Goal: Information Seeking & Learning: Learn about a topic

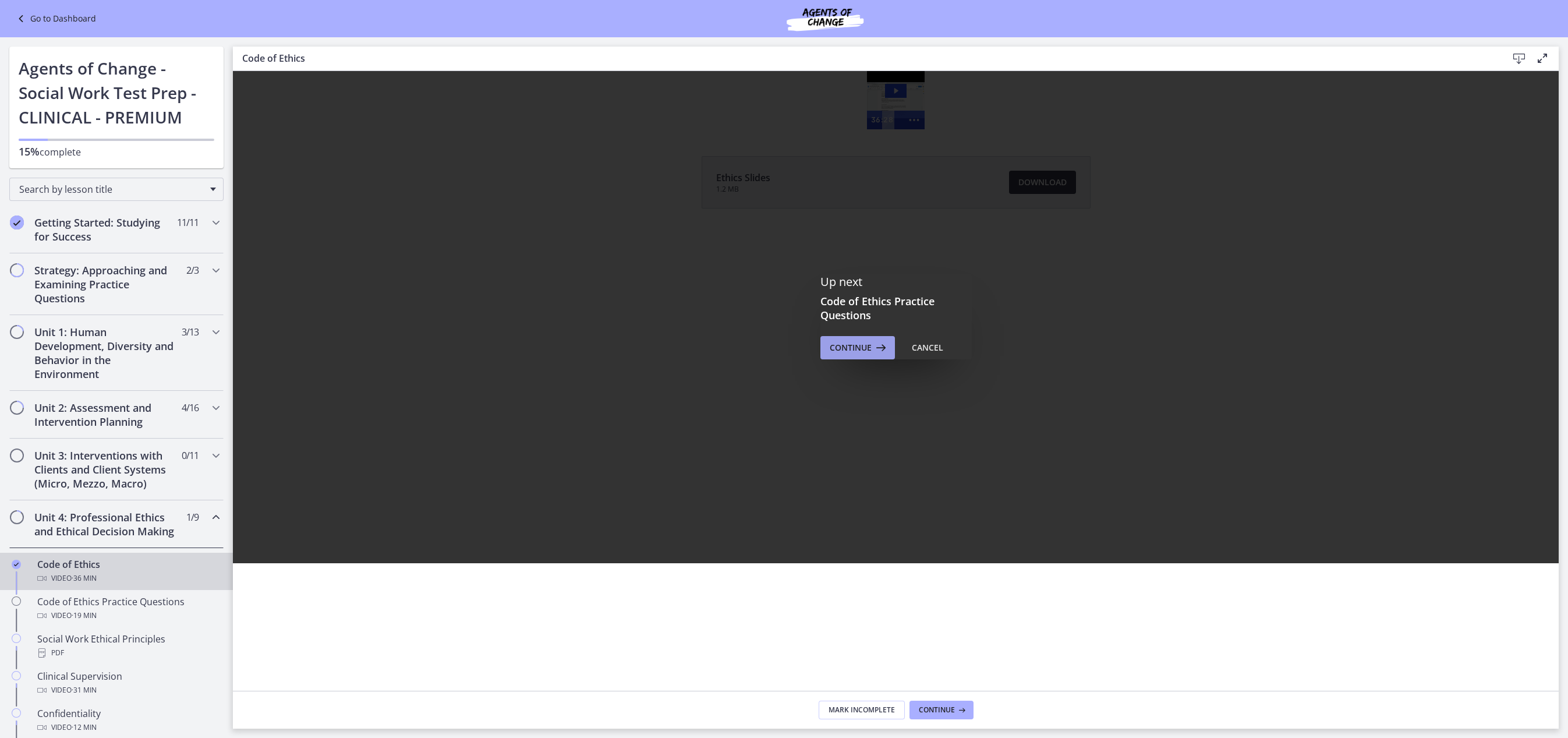
click at [871, 352] on icon at bounding box center [879, 347] width 16 height 14
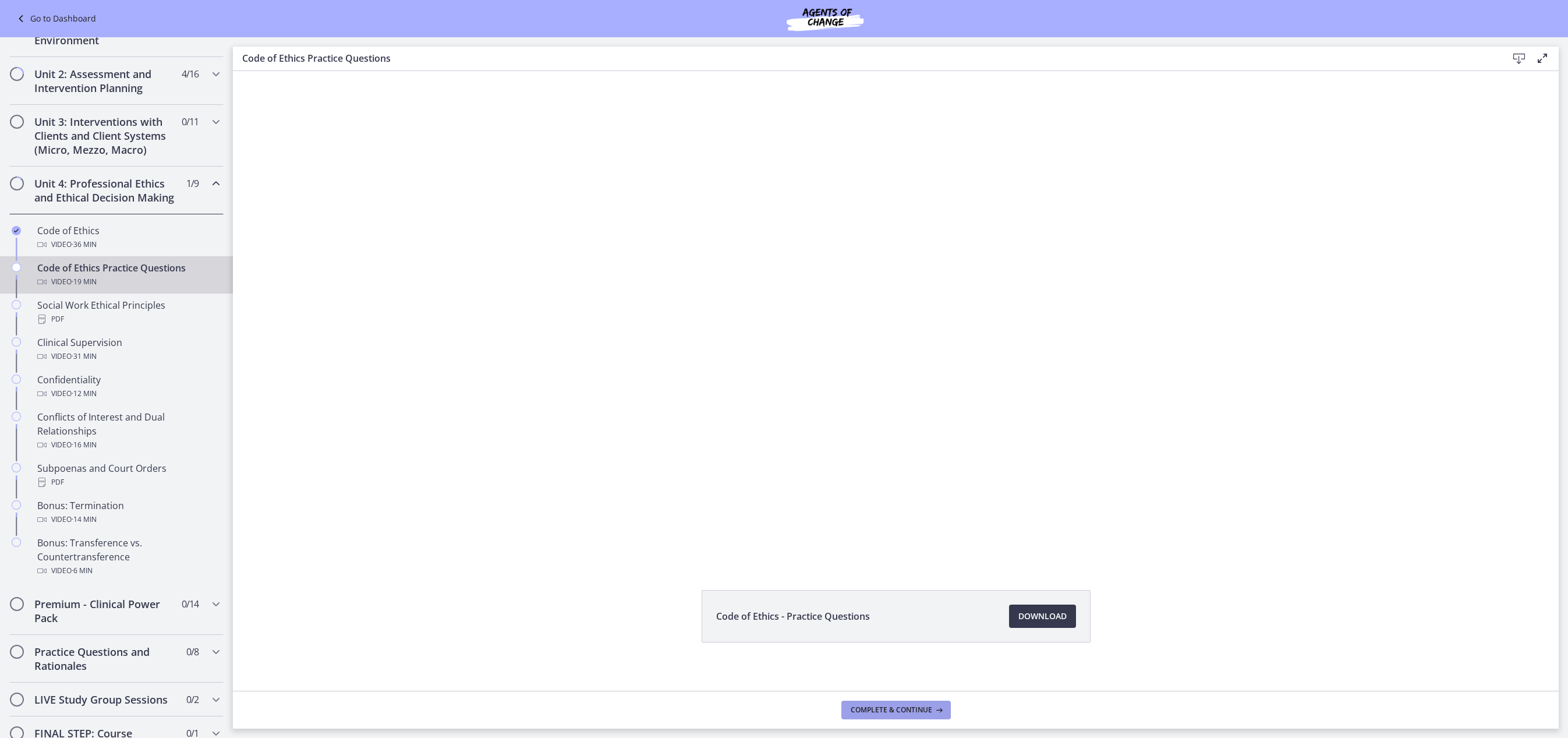
click at [915, 709] on span "Complete & continue" at bounding box center [891, 710] width 81 height 9
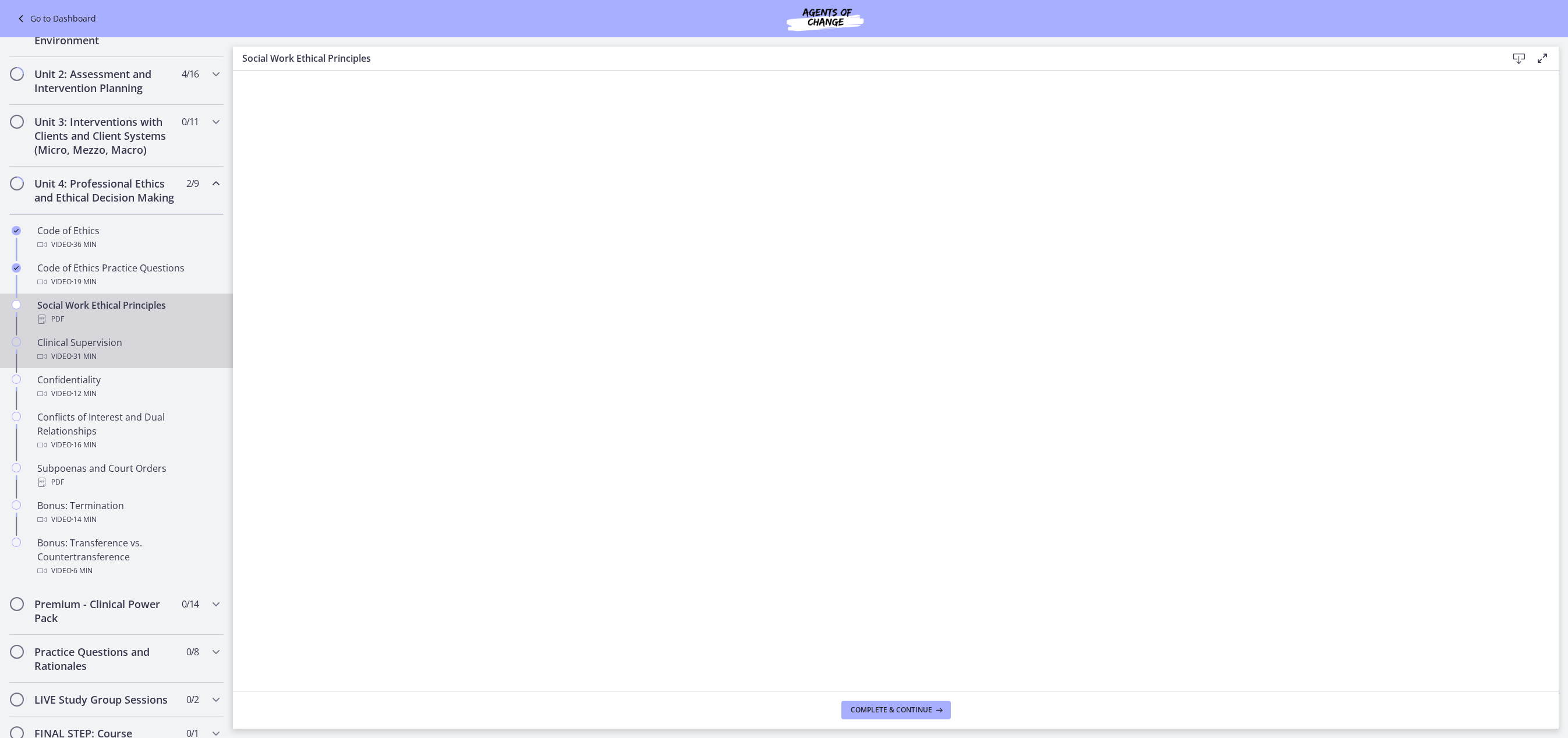
click at [86, 364] on span "· 31 min" at bounding box center [84, 356] width 25 height 14
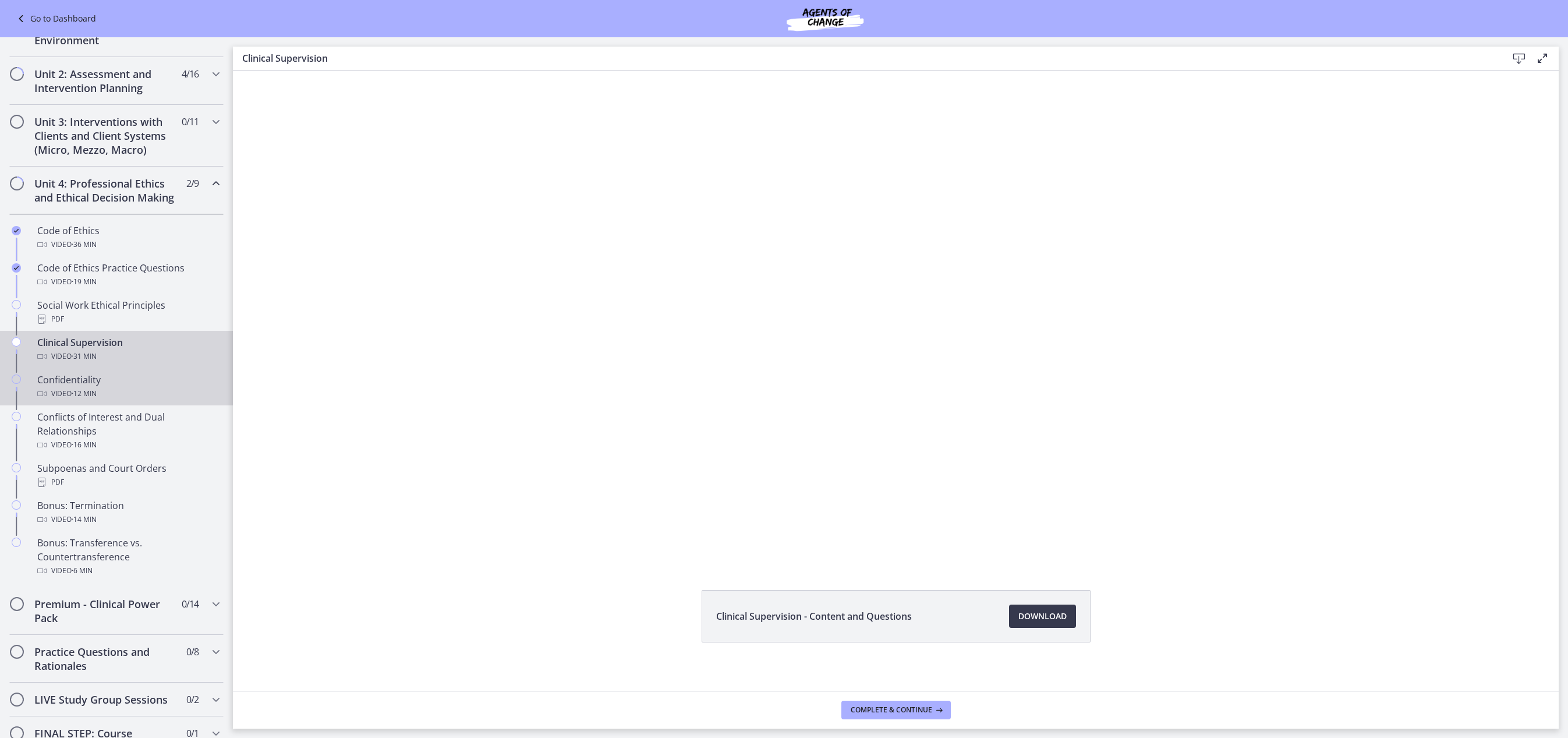
click at [141, 401] on div "Video · 12 min" at bounding box center [128, 394] width 181 height 14
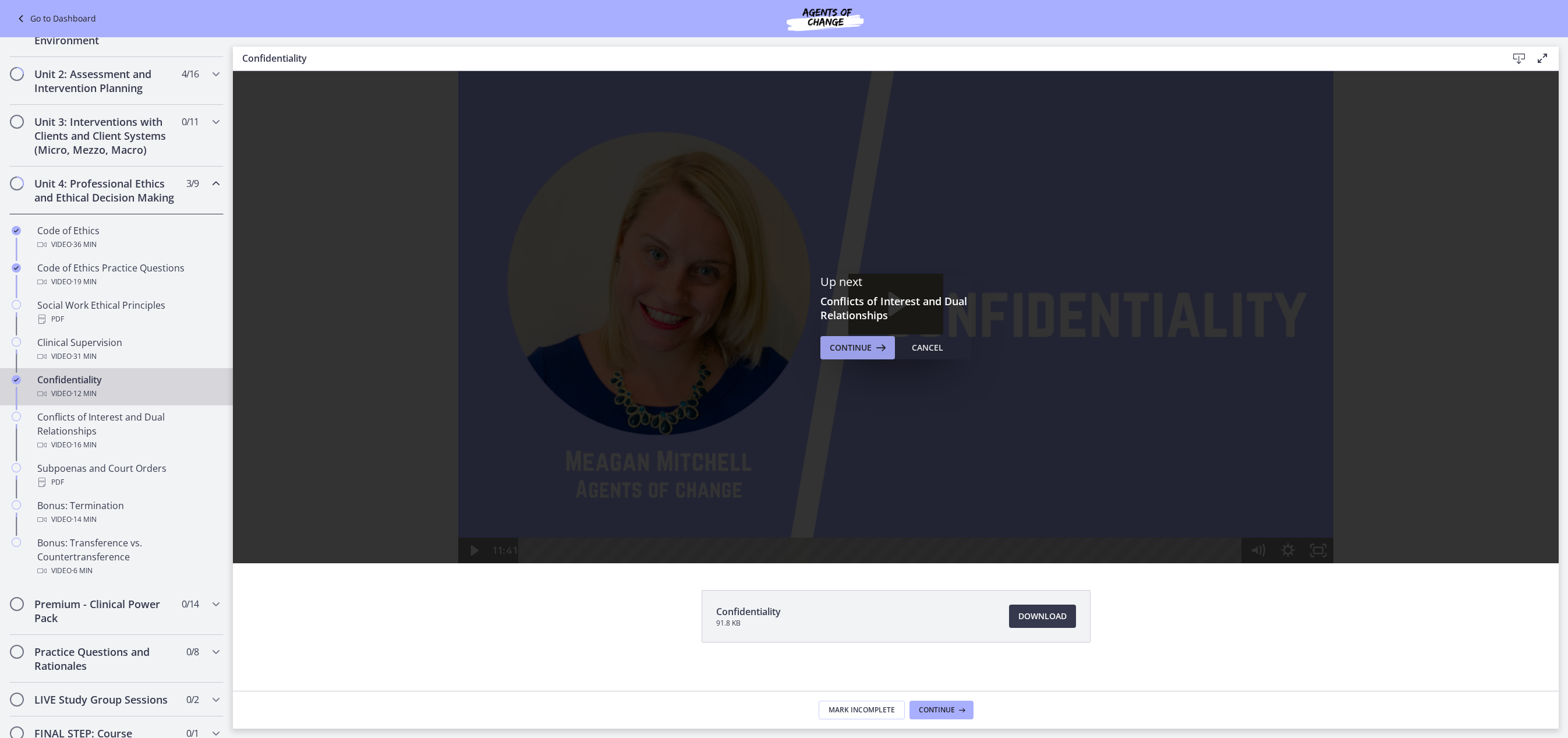
click at [848, 347] on span "Continue" at bounding box center [851, 347] width 42 height 14
